Goal: Use online tool/utility: Utilize a website feature to perform a specific function

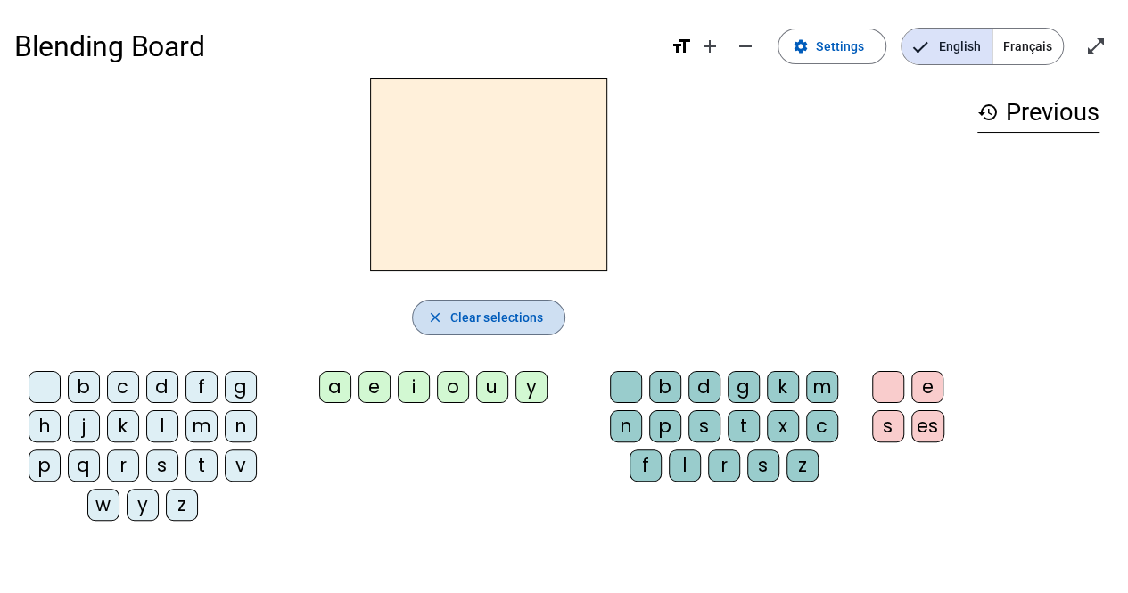
click at [478, 313] on span "Clear selections" at bounding box center [497, 317] width 94 height 21
click at [1031, 47] on span "Français" at bounding box center [1027, 47] width 70 height 36
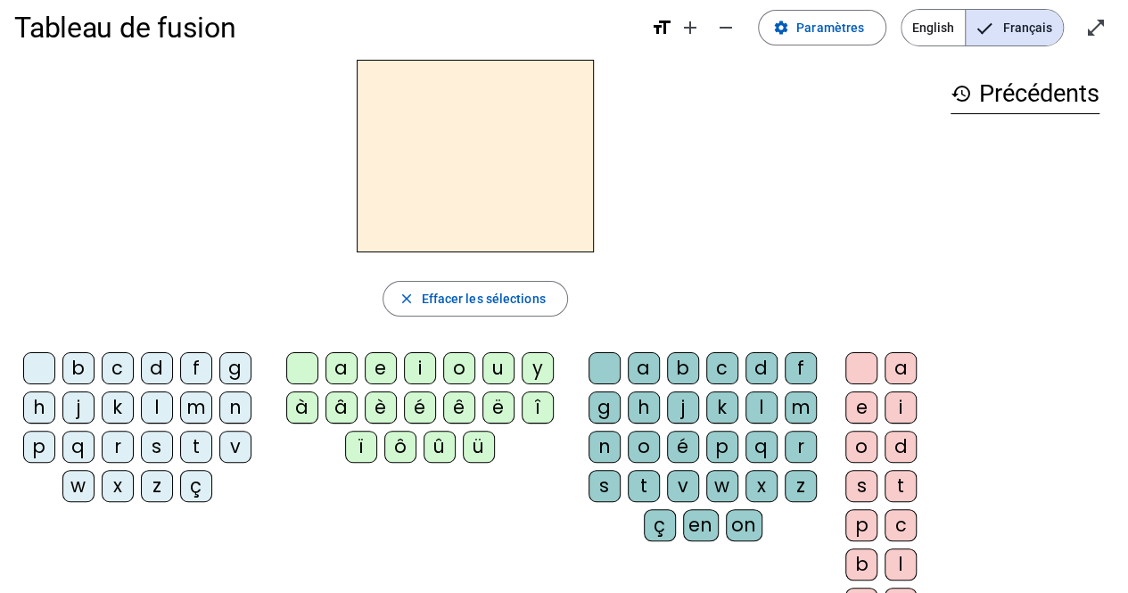
scroll to position [17, 0]
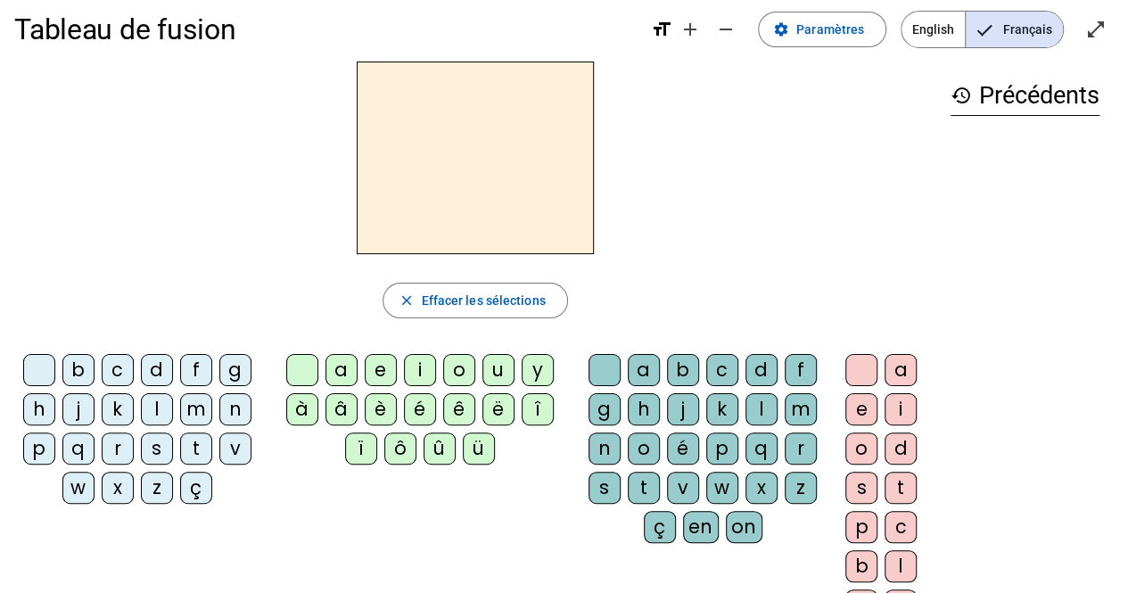
click at [341, 404] on div "â" at bounding box center [341, 409] width 32 height 32
click at [601, 444] on div "n" at bounding box center [604, 448] width 32 height 32
click at [859, 409] on div "e" at bounding box center [861, 409] width 32 height 32
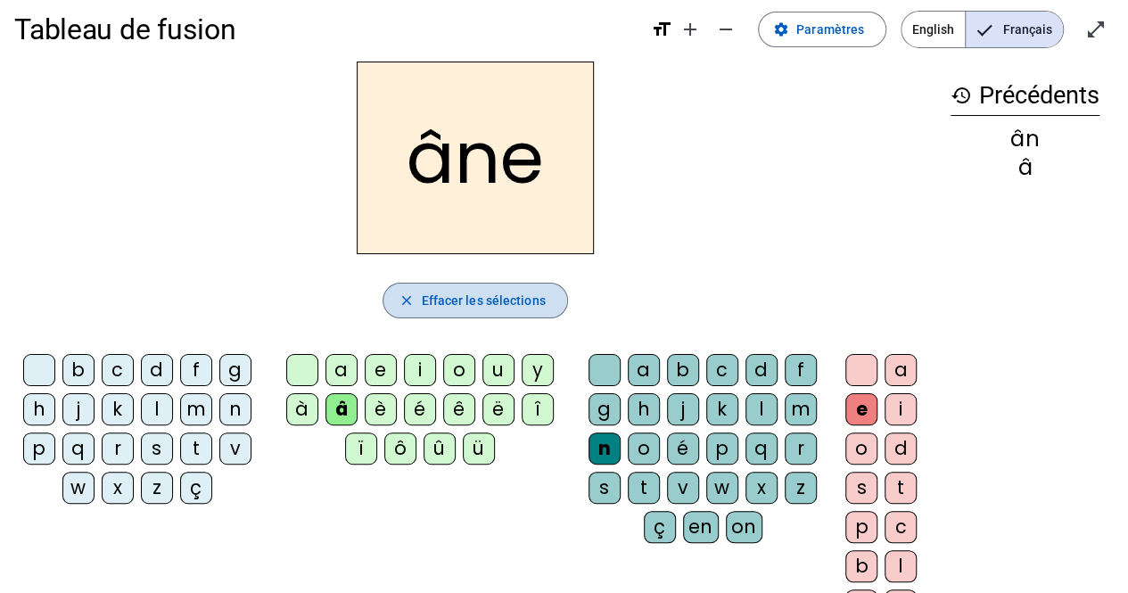
click at [405, 293] on mat-icon "close" at bounding box center [406, 300] width 16 height 16
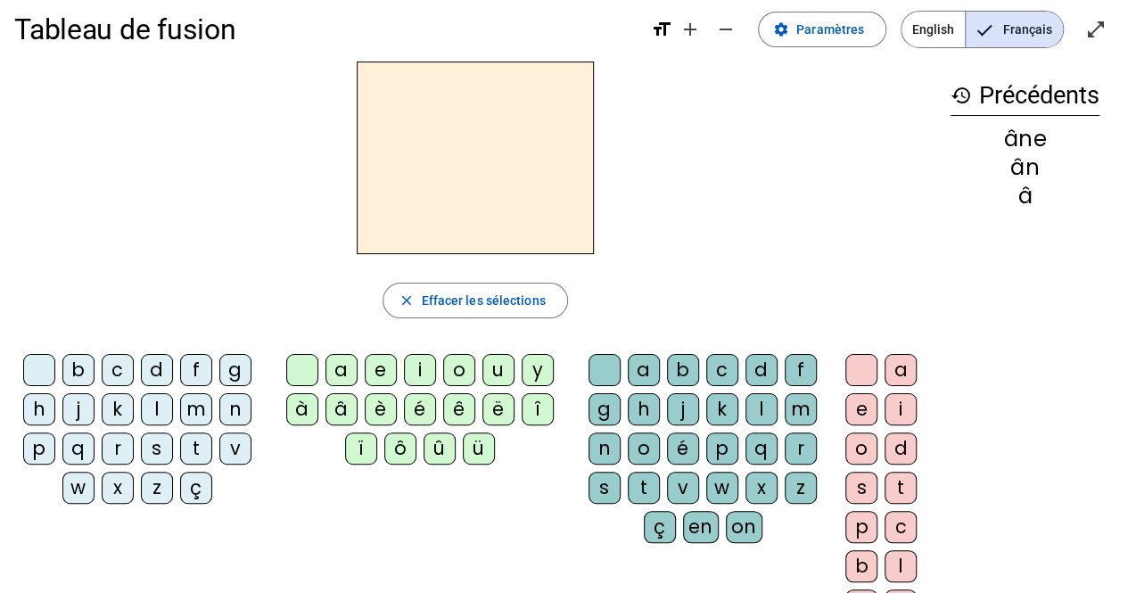
click at [474, 170] on h2 at bounding box center [475, 158] width 237 height 193
click at [404, 302] on mat-icon "close" at bounding box center [406, 300] width 16 height 16
